Goal: Use online tool/utility: Utilize a website feature to perform a specific function

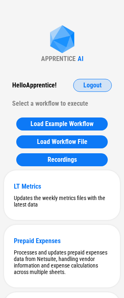
click at [92, 87] on span "Logout" at bounding box center [92, 85] width 18 height 6
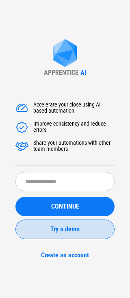
click at [65, 229] on span "Try a demo" at bounding box center [64, 229] width 29 height 6
click at [67, 231] on span "Try a demo" at bounding box center [64, 229] width 29 height 6
click at [62, 232] on span "Try a demo" at bounding box center [64, 229] width 29 height 6
click at [92, 233] on button "Try a demo" at bounding box center [64, 228] width 99 height 19
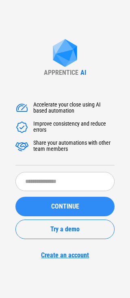
click at [73, 205] on span "CONTINUE" at bounding box center [65, 206] width 28 height 6
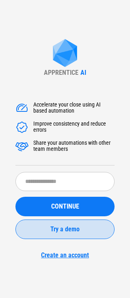
click at [84, 234] on button "Try a demo" at bounding box center [64, 228] width 99 height 19
click at [85, 227] on div "Try a demo" at bounding box center [65, 229] width 79 height 6
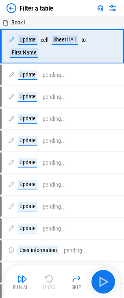
click at [11, 9] on img at bounding box center [11, 8] width 10 height 10
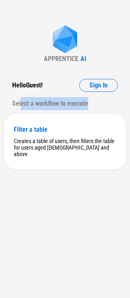
drag, startPoint x: 20, startPoint y: 102, endPoint x: 98, endPoint y: 101, distance: 77.6
click at [98, 101] on div "Select a workflow to execute" at bounding box center [65, 103] width 106 height 13
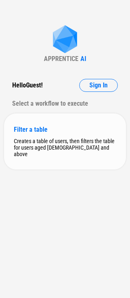
click at [65, 125] on div "Filter a table Creates a table of users, then filters the table for users aged …" at bounding box center [65, 141] width 122 height 56
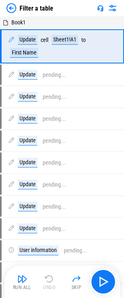
click at [12, 11] on img at bounding box center [11, 8] width 10 height 10
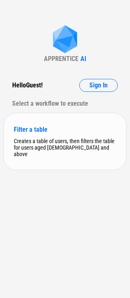
drag, startPoint x: 70, startPoint y: 227, endPoint x: 49, endPoint y: 138, distance: 91.3
click at [49, 138] on div "Creates a table of users, then filters the table for users aged [DEMOGRAPHIC_DA…" at bounding box center [65, 147] width 102 height 19
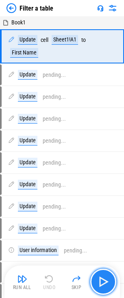
click at [104, 278] on img "button" at bounding box center [103, 281] width 13 height 13
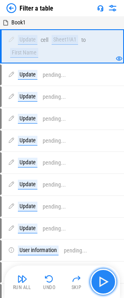
click at [104, 277] on img "button" at bounding box center [103, 281] width 13 height 13
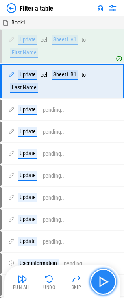
click at [104, 277] on img "button" at bounding box center [103, 281] width 13 height 13
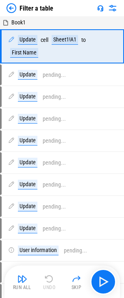
click at [32, 8] on div "Filter a table" at bounding box center [36, 8] width 34 height 8
click at [9, 9] on img at bounding box center [11, 8] width 10 height 10
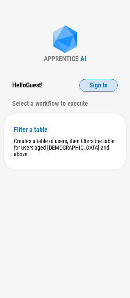
click at [87, 89] on button "Sign In" at bounding box center [98, 85] width 39 height 13
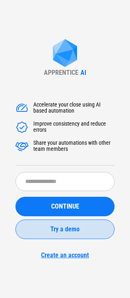
click at [70, 231] on span "Try a demo" at bounding box center [64, 229] width 29 height 6
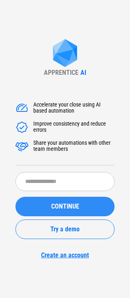
click at [67, 203] on span "CONTINUE" at bounding box center [65, 206] width 28 height 6
click at [67, 210] on button "CONTINUE" at bounding box center [64, 206] width 99 height 19
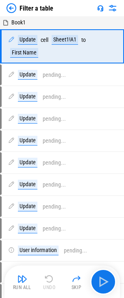
click at [12, 6] on img at bounding box center [11, 8] width 10 height 10
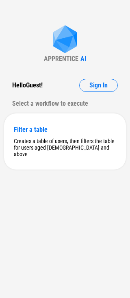
click at [69, 50] on img at bounding box center [65, 40] width 32 height 30
click at [95, 82] on span "Sign In" at bounding box center [98, 85] width 18 height 6
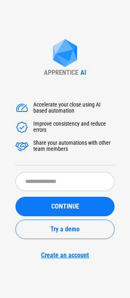
click at [36, 84] on div "APPRENTICE AI Accelerate your close using AI based automation Improve consisten…" at bounding box center [65, 149] width 130 height 298
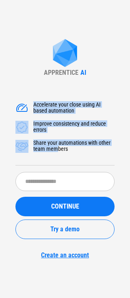
drag, startPoint x: 35, startPoint y: 101, endPoint x: 57, endPoint y: 156, distance: 59.0
click at [57, 156] on div "Accelerate your close using AI based automation Improve consistency and reduce …" at bounding box center [64, 134] width 99 height 64
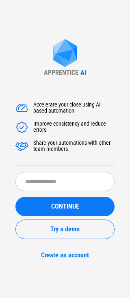
click at [66, 151] on div "Share your automations with other team members" at bounding box center [73, 146] width 81 height 13
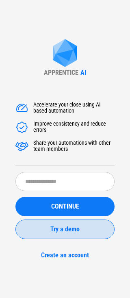
click at [64, 228] on span "Try a demo" at bounding box center [64, 229] width 29 height 6
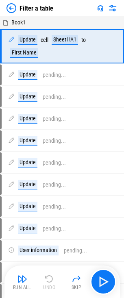
click at [12, 7] on img at bounding box center [11, 8] width 10 height 10
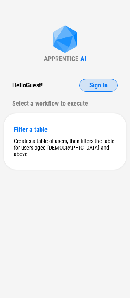
click at [88, 83] on button "Sign In" at bounding box center [98, 85] width 39 height 13
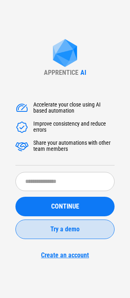
drag, startPoint x: 51, startPoint y: 122, endPoint x: 44, endPoint y: 228, distance: 106.6
click at [44, 228] on div "Try a demo" at bounding box center [65, 229] width 79 height 6
click at [51, 236] on button "Try a demo" at bounding box center [64, 228] width 99 height 19
